Goal: Navigation & Orientation: Find specific page/section

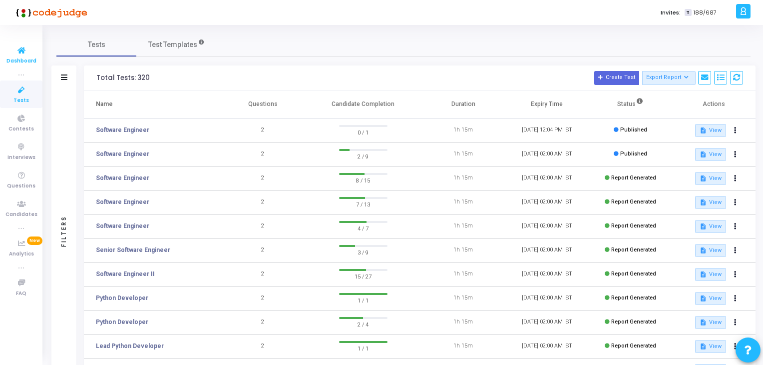
click at [20, 53] on icon at bounding box center [21, 50] width 21 height 12
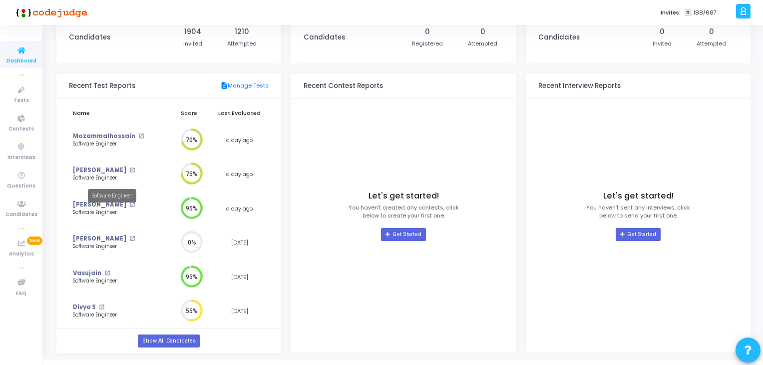
scroll to position [77, 0]
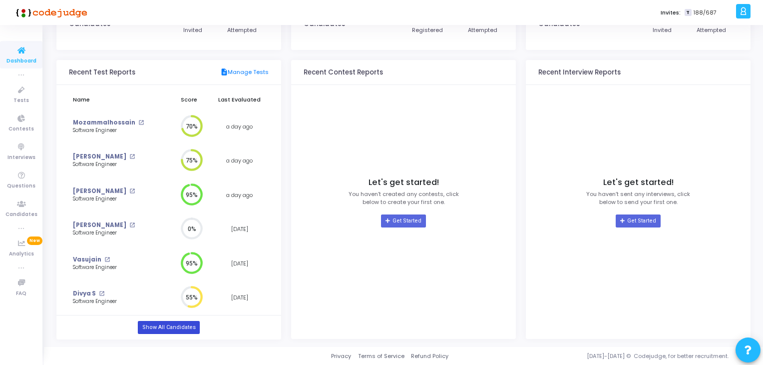
click at [174, 323] on link "Show All Candidates" at bounding box center [168, 327] width 61 height 13
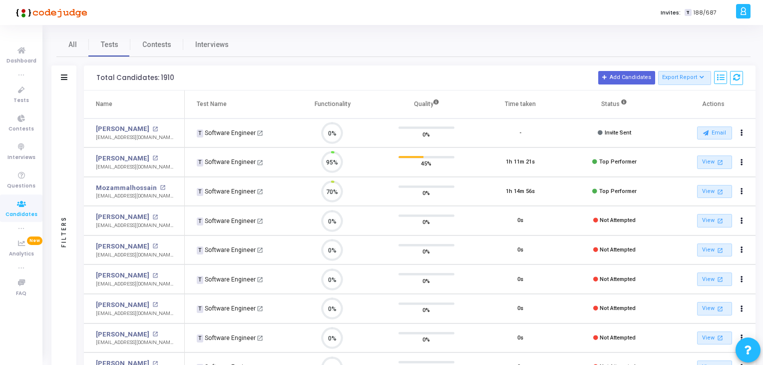
scroll to position [20, 25]
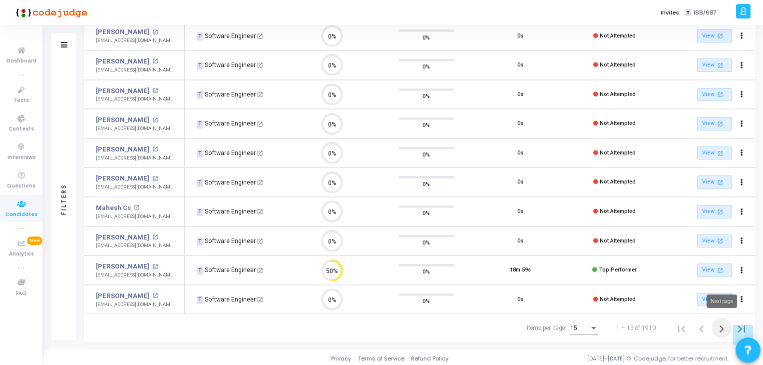
click at [722, 332] on icon "Next page" at bounding box center [722, 329] width 14 height 14
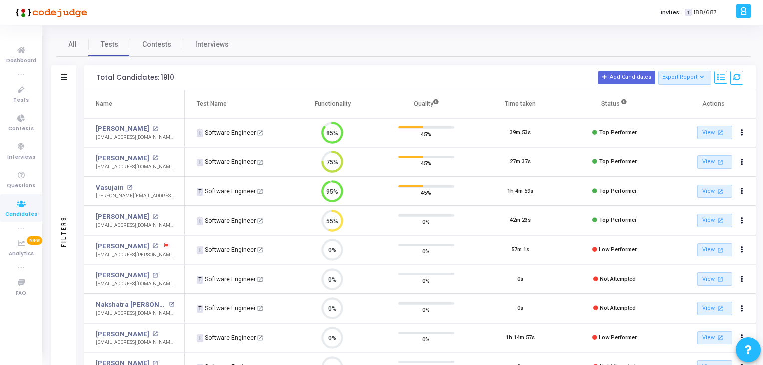
click at [323, 44] on div "All Tests Contests Interviews" at bounding box center [403, 44] width 694 height 24
